Goal: Task Accomplishment & Management: Complete application form

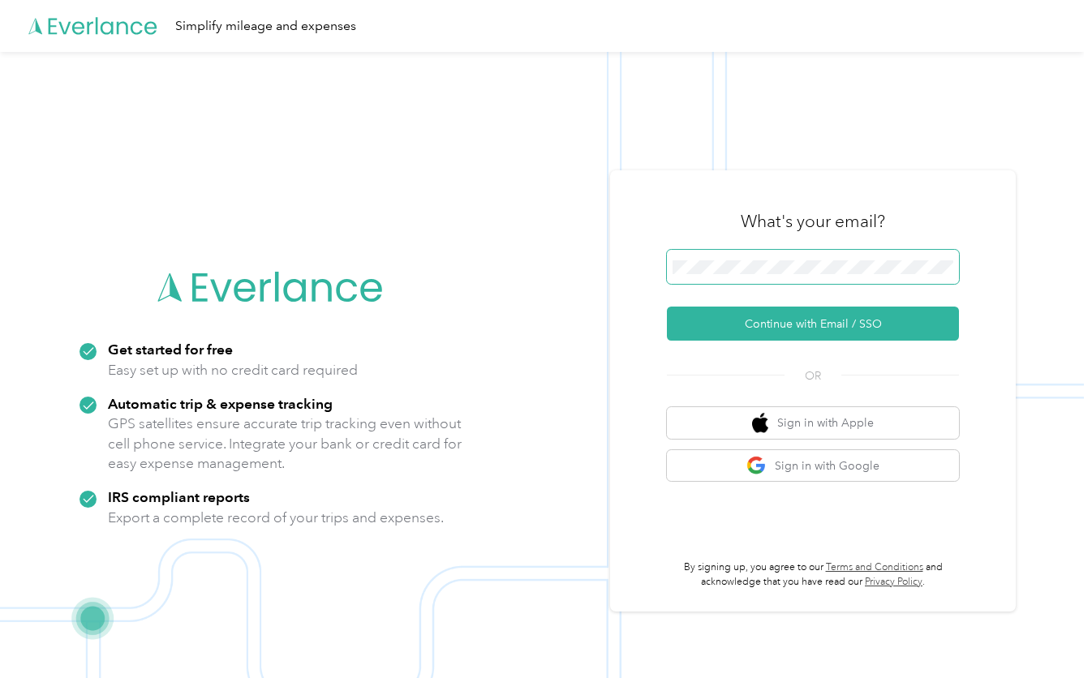
click at [694, 259] on span at bounding box center [813, 267] width 292 height 34
click at [738, 321] on button "Continue with Email / SSO" at bounding box center [813, 324] width 292 height 34
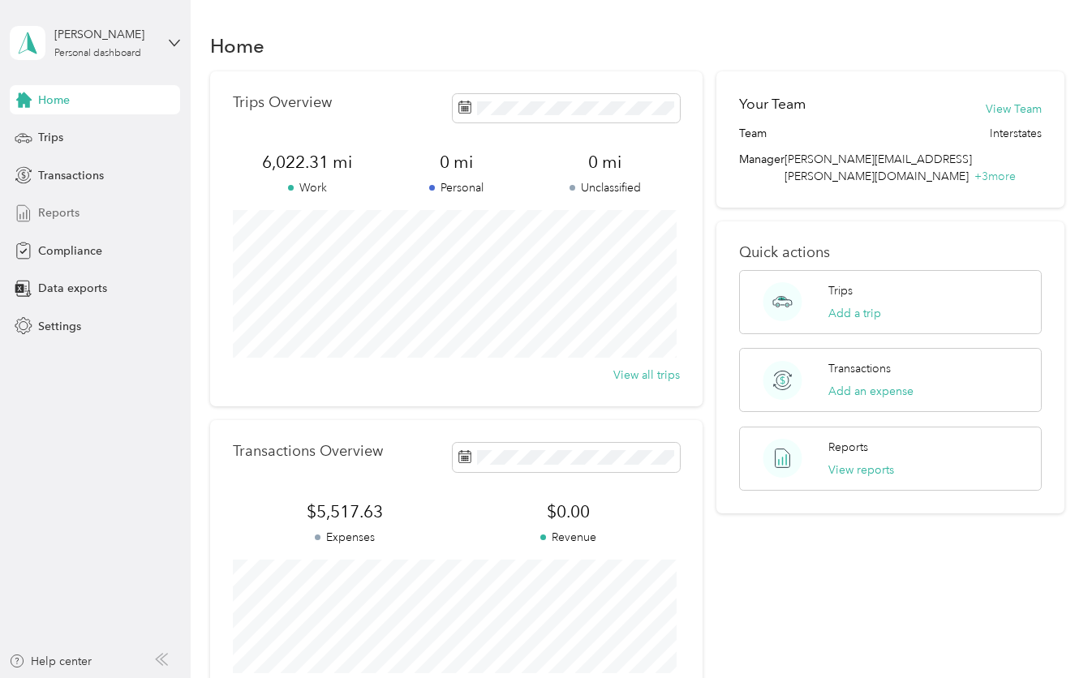
click at [56, 215] on span "Reports" at bounding box center [58, 212] width 41 height 17
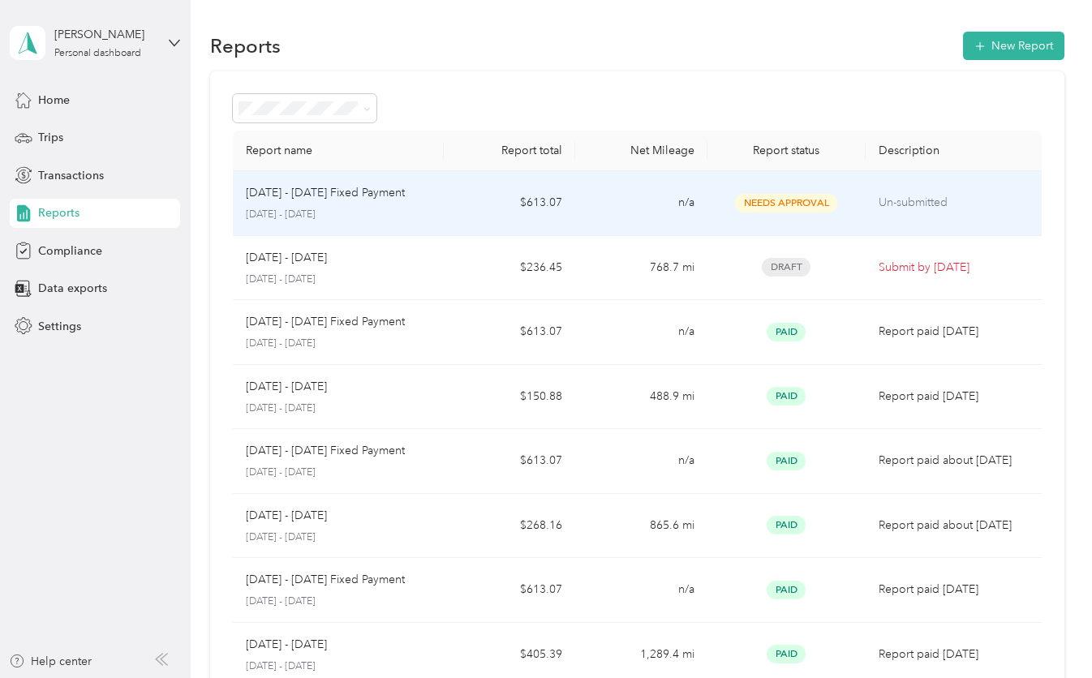
click at [905, 203] on p "Un-submitted" at bounding box center [954, 203] width 150 height 18
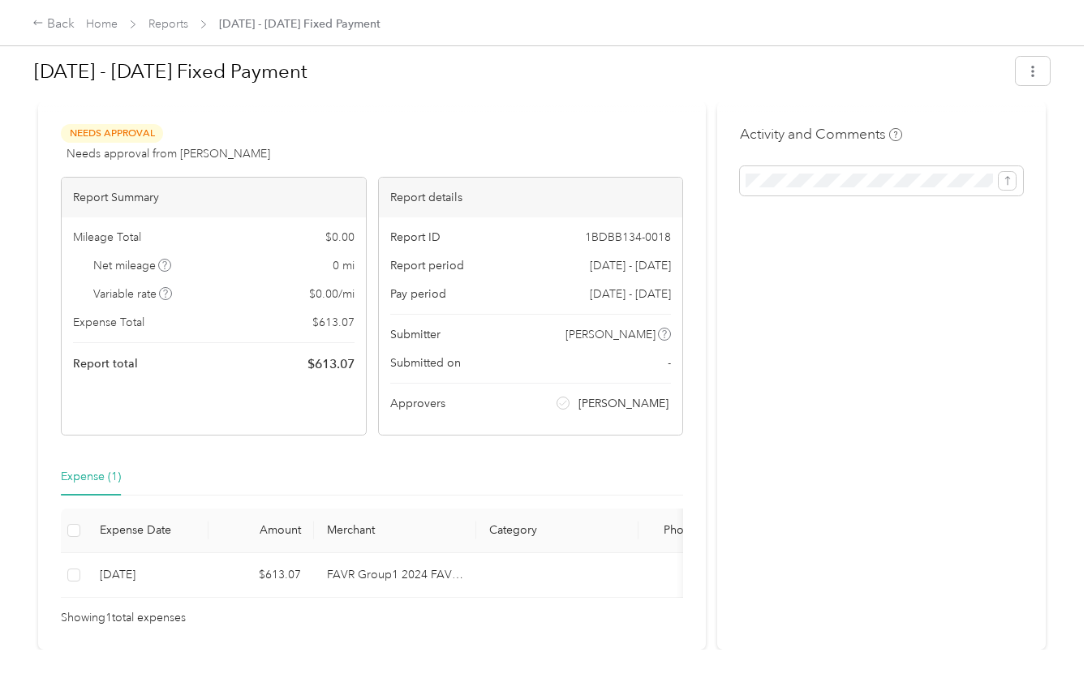
scroll to position [104, 0]
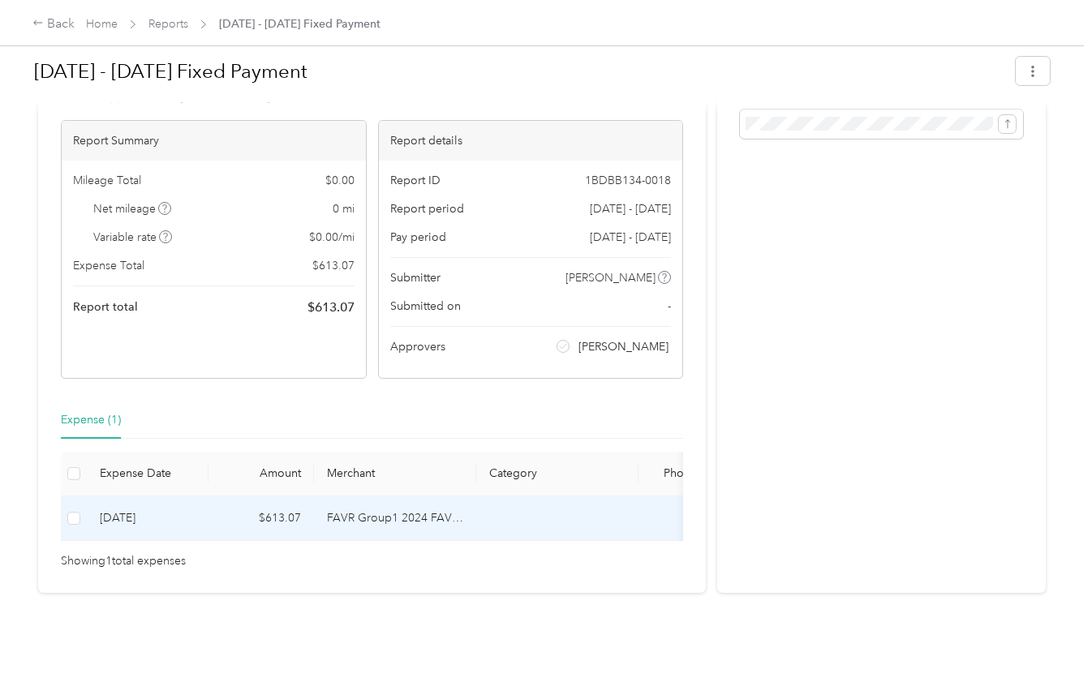
click at [119, 497] on td "[DATE]" at bounding box center [148, 519] width 122 height 45
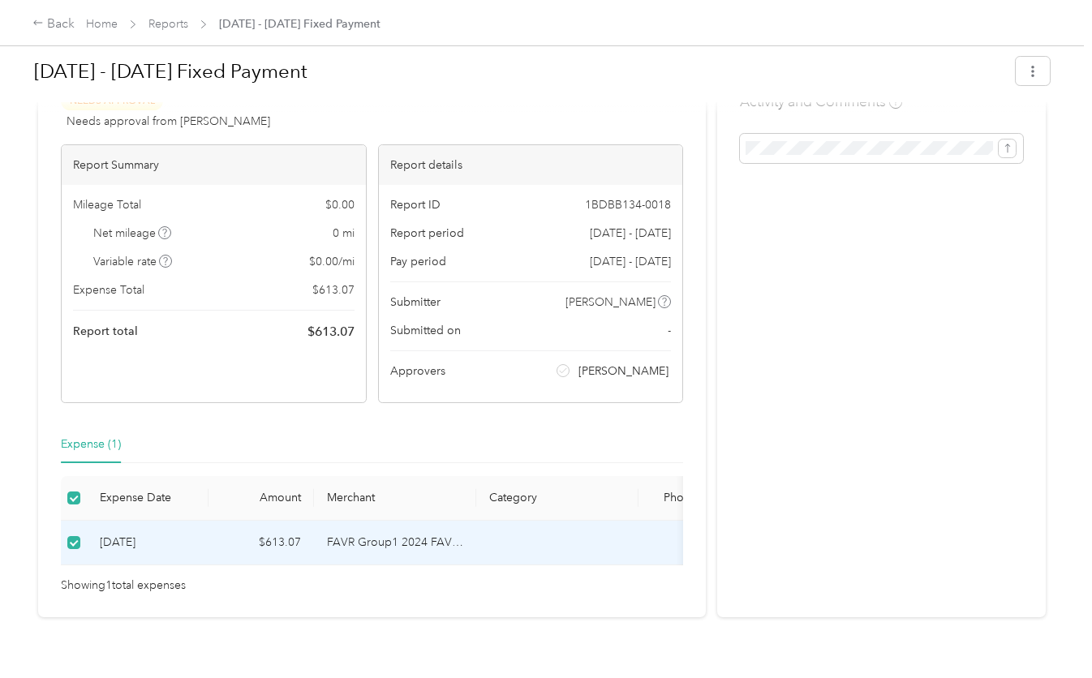
scroll to position [0, 0]
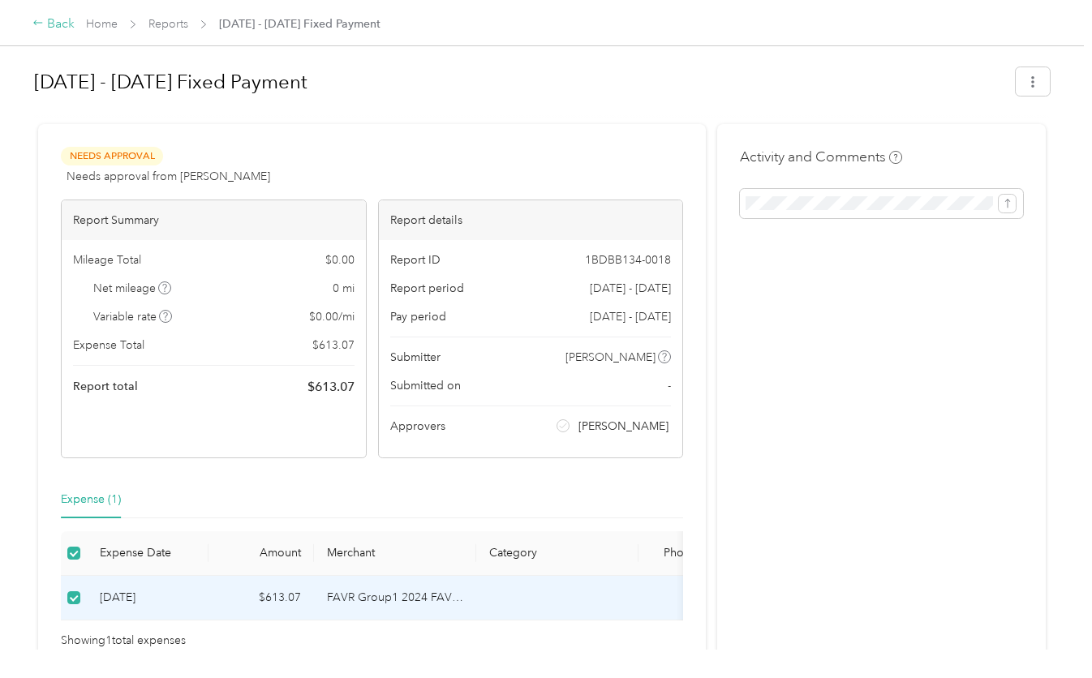
click at [59, 25] on div "Back" at bounding box center [53, 24] width 42 height 19
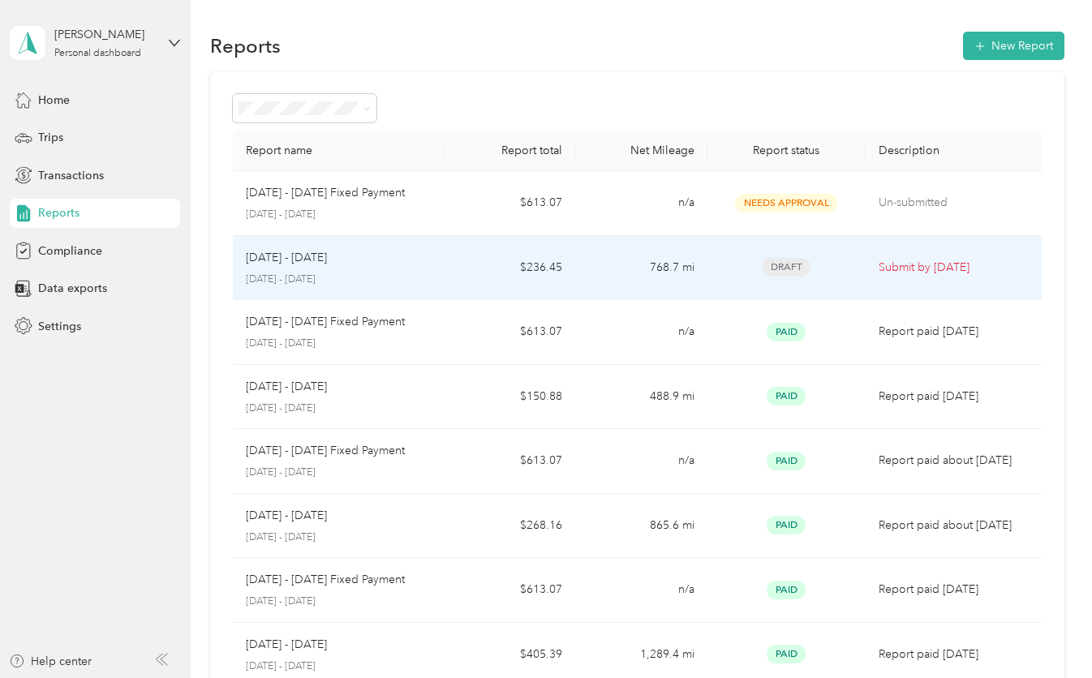
click at [786, 268] on span "Draft" at bounding box center [786, 267] width 49 height 19
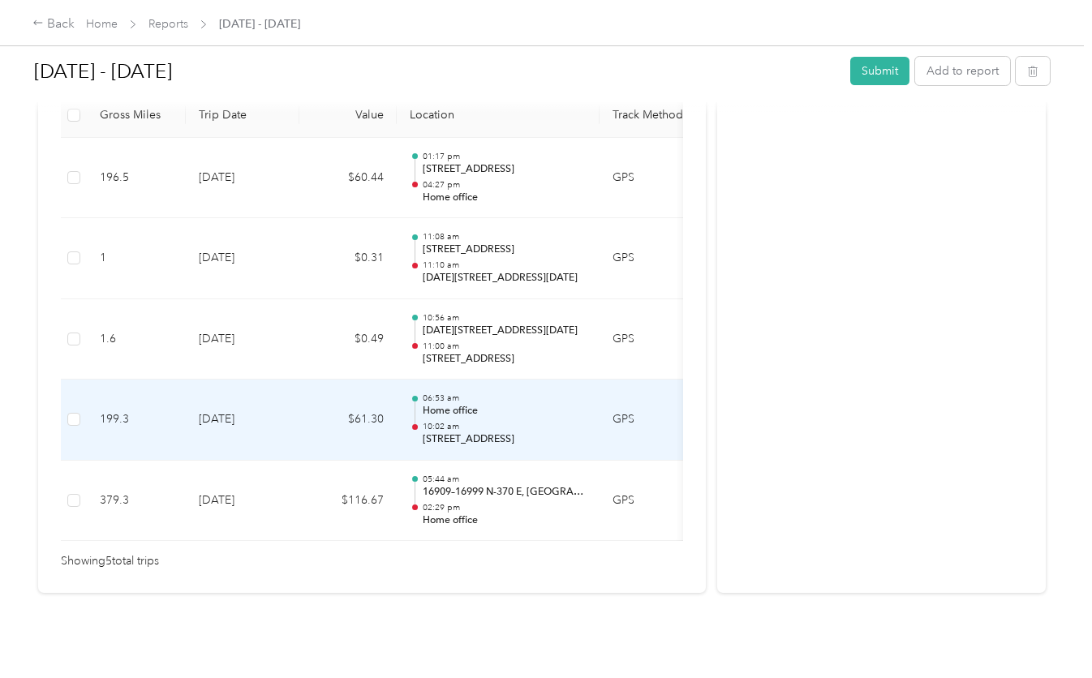
scroll to position [502, 0]
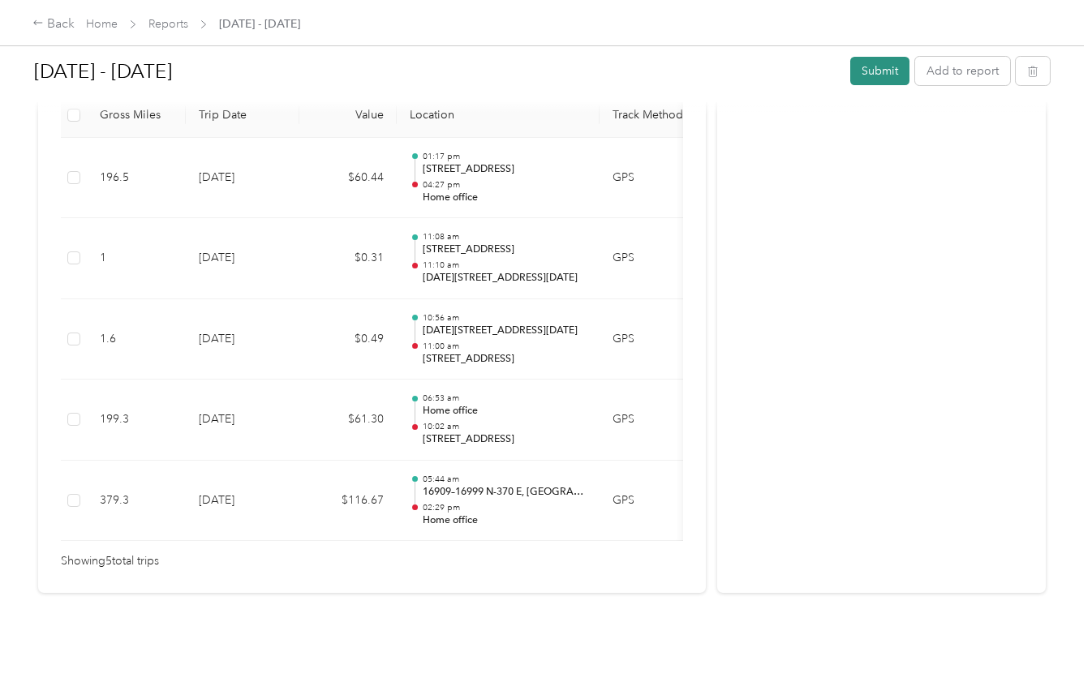
click at [877, 78] on button "Submit" at bounding box center [879, 71] width 59 height 28
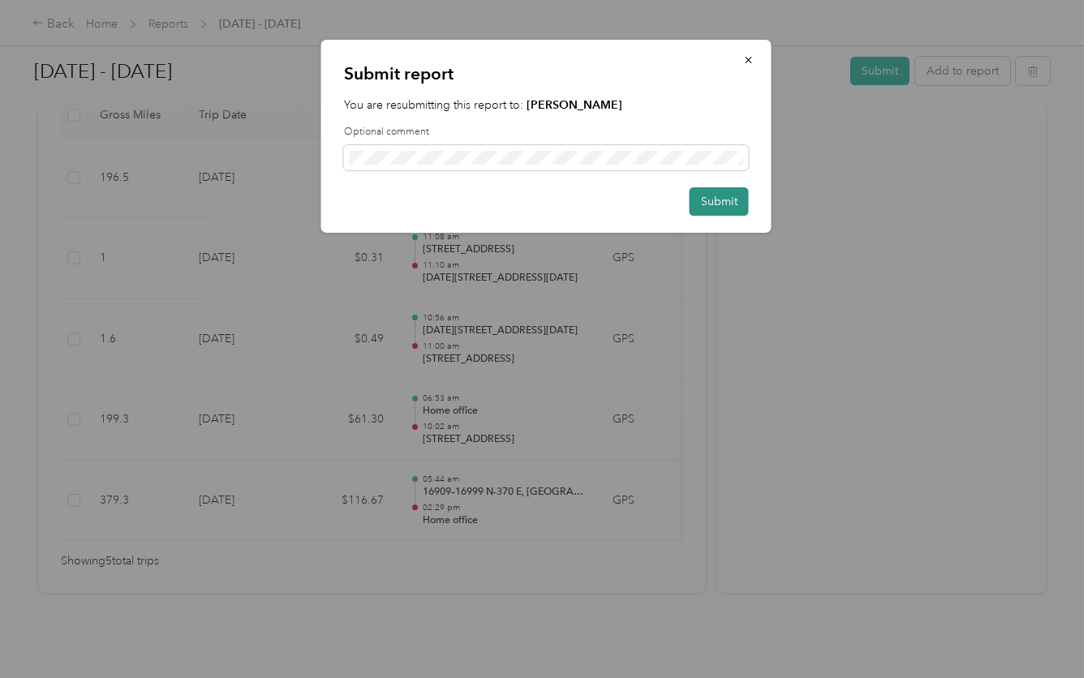
click at [713, 206] on button "Submit" at bounding box center [719, 201] width 59 height 28
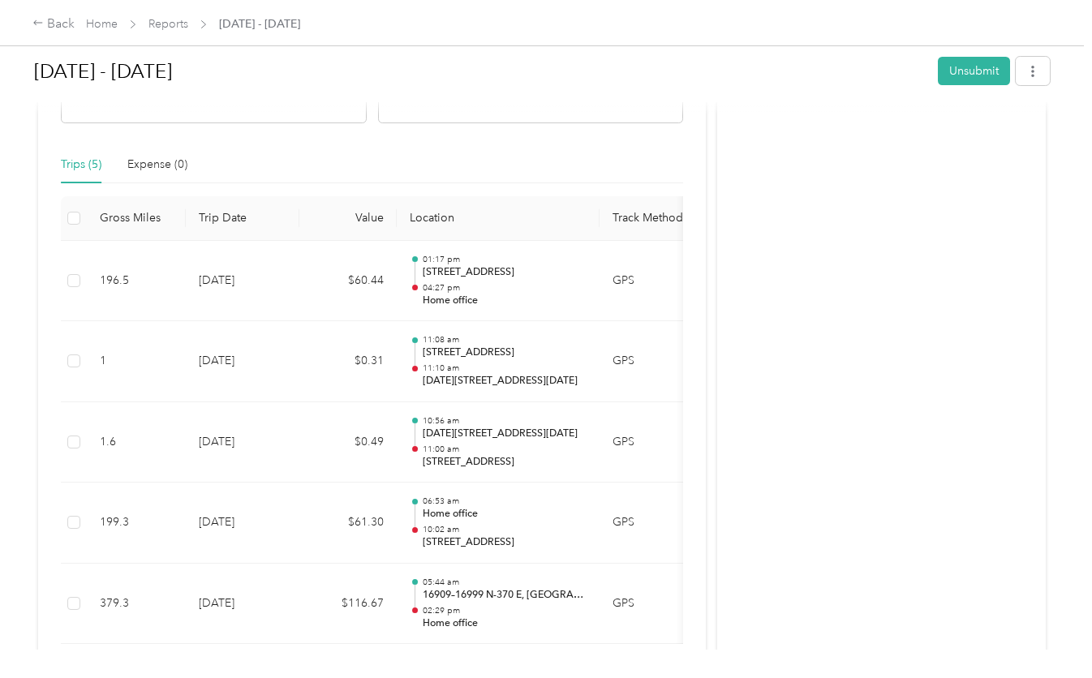
scroll to position [480, 0]
